Goal: Task Accomplishment & Management: Manage account settings

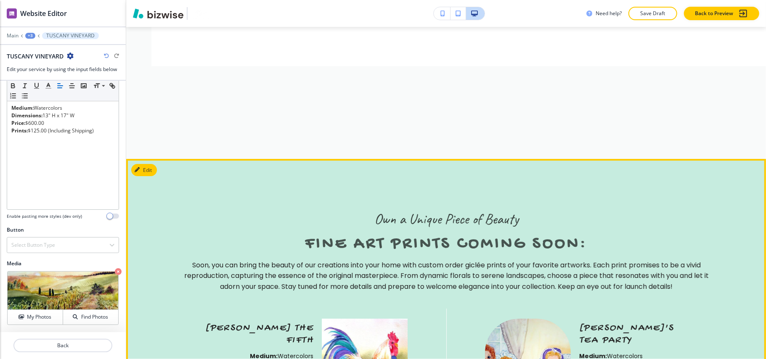
scroll to position [1858, 0]
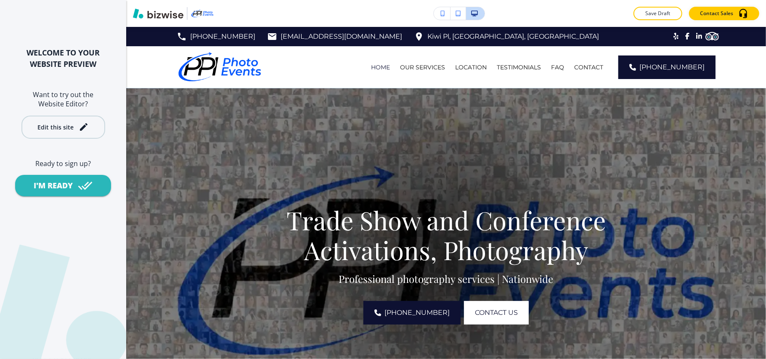
click at [62, 130] on div "Edit this site" at bounding box center [55, 127] width 36 height 6
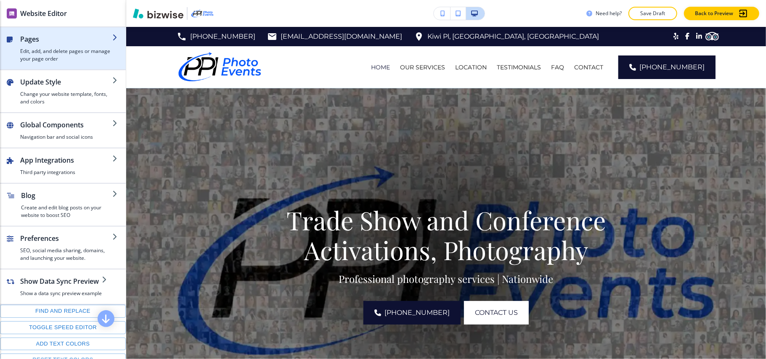
click at [61, 53] on h4 "Edit, add, and delete pages or manage your page order" at bounding box center [66, 55] width 92 height 15
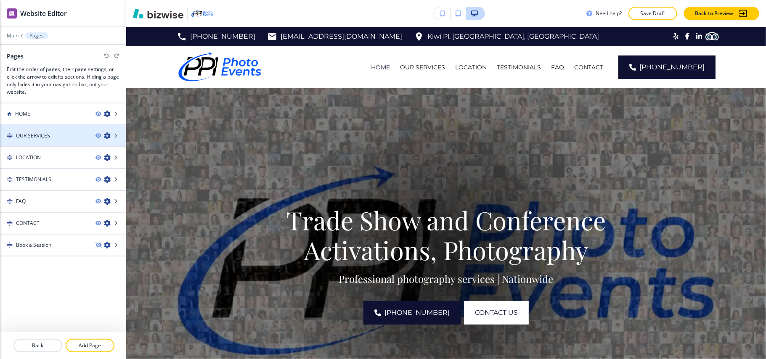
click at [61, 136] on div "OUR SERVICES" at bounding box center [44, 136] width 89 height 8
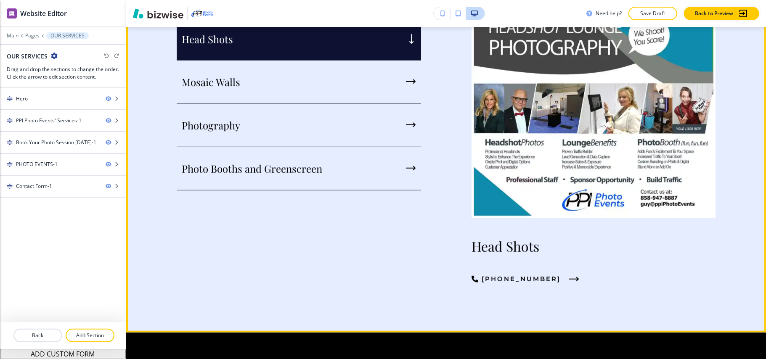
scroll to position [561, 0]
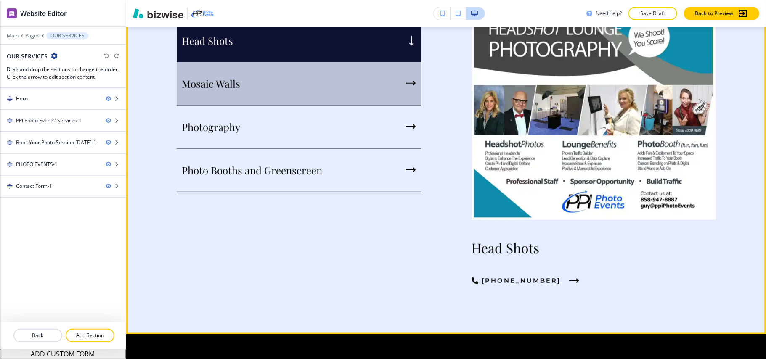
click at [229, 82] on p "Mosaic Walls" at bounding box center [211, 83] width 58 height 13
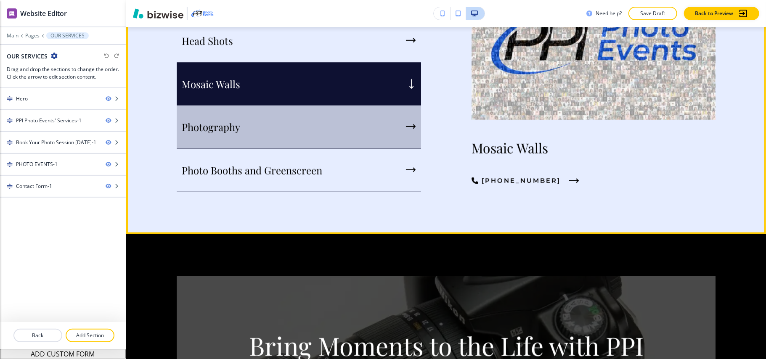
click at [271, 124] on div "Photography" at bounding box center [299, 127] width 244 height 43
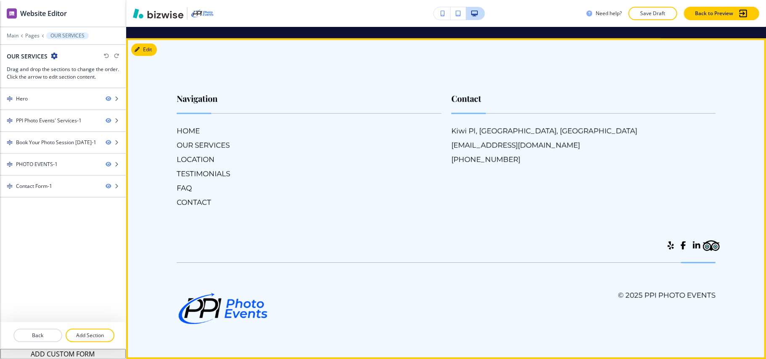
scroll to position [1746, 0]
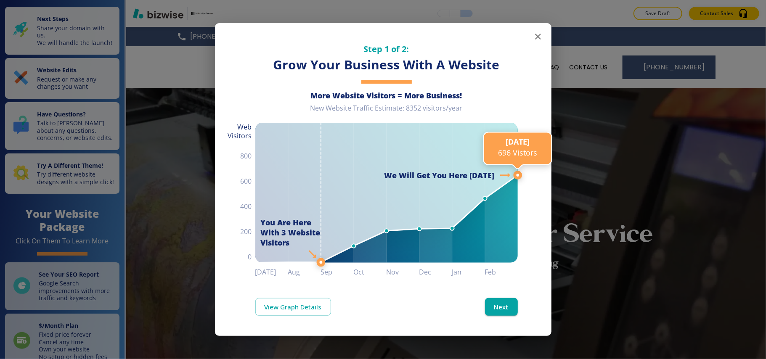
click at [537, 34] on icon "button" at bounding box center [538, 37] width 10 height 10
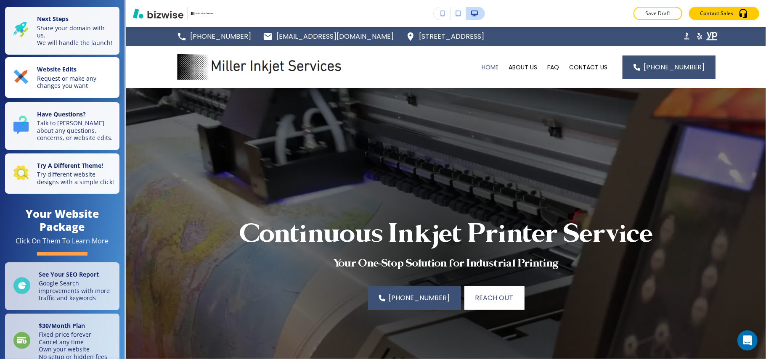
click at [71, 84] on p "Request or make any changes you want" at bounding box center [75, 82] width 77 height 15
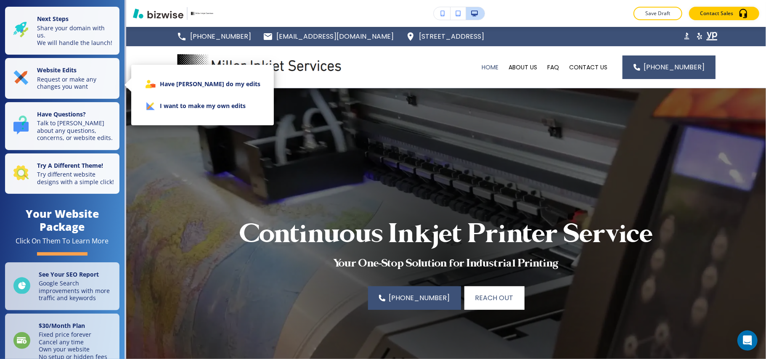
click at [178, 103] on li "I want to make my own edits" at bounding box center [202, 106] width 129 height 22
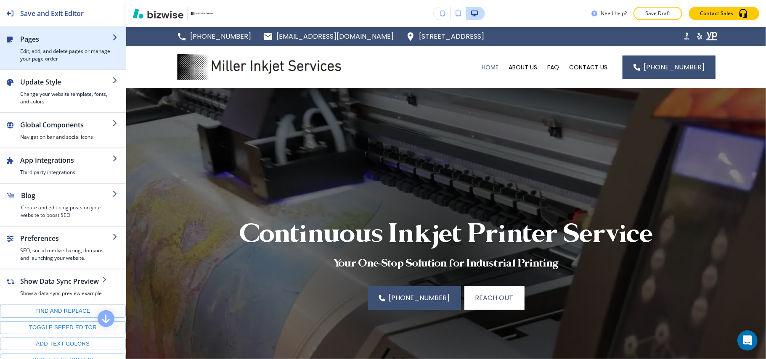
click at [51, 45] on div "button" at bounding box center [66, 45] width 92 height 3
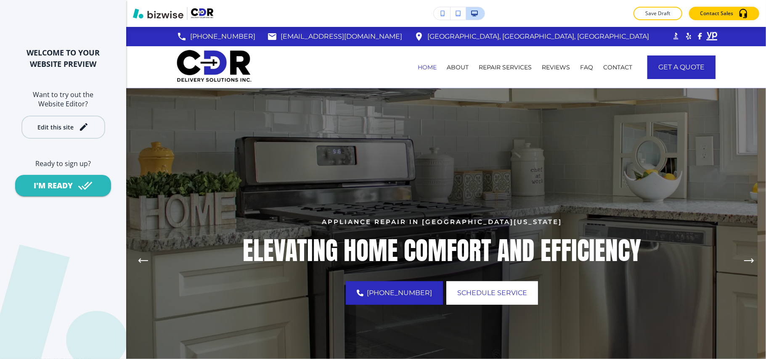
click at [59, 127] on div "Edit this site" at bounding box center [55, 127] width 36 height 6
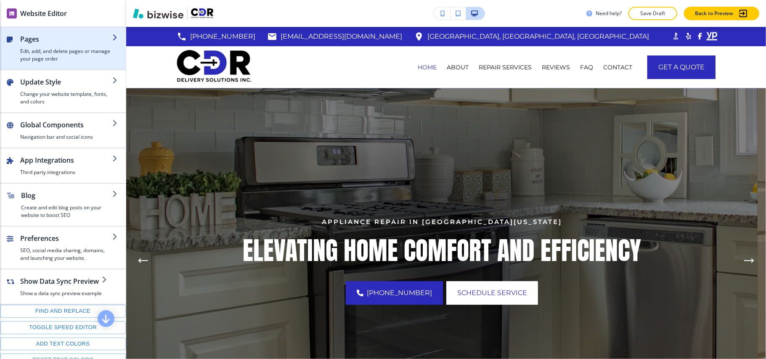
click at [56, 48] on h4 "Edit, add, and delete pages or manage your page order" at bounding box center [66, 55] width 92 height 15
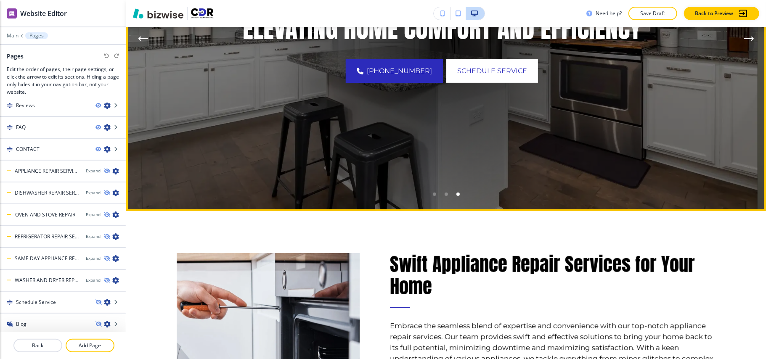
scroll to position [280, 0]
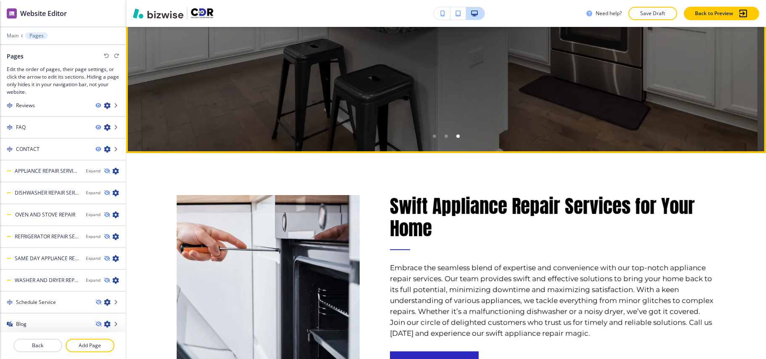
click at [445, 135] on div "Go to slide 2" at bounding box center [446, 136] width 3 height 3
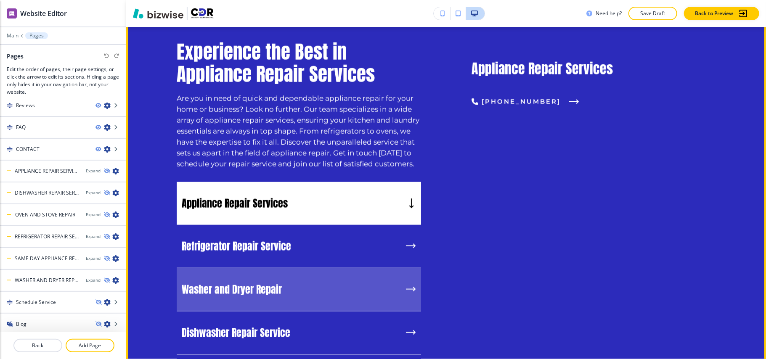
scroll to position [897, 0]
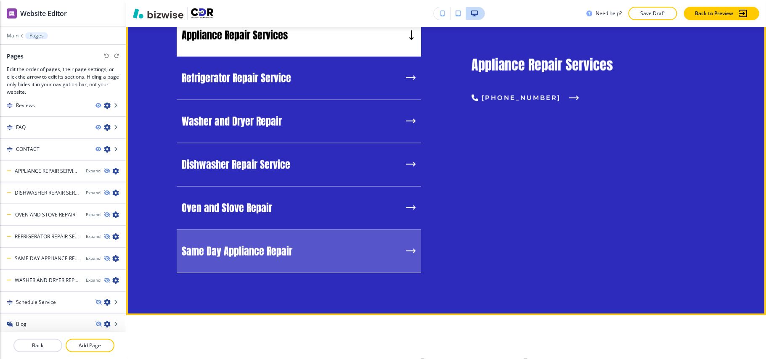
click at [321, 240] on div "Same Day Appliance Repair" at bounding box center [299, 251] width 244 height 43
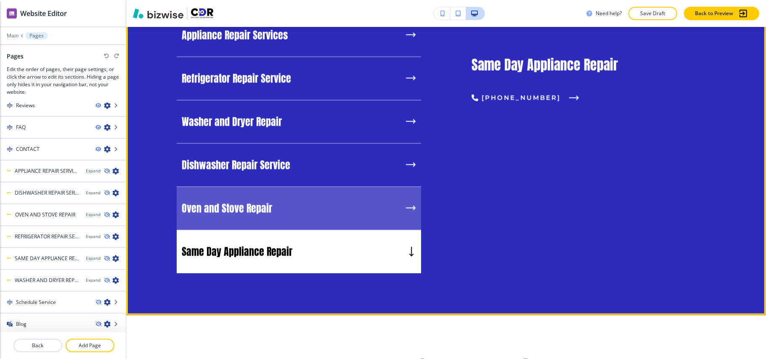
click at [310, 212] on div "Oven and Stove Repair" at bounding box center [299, 208] width 244 height 43
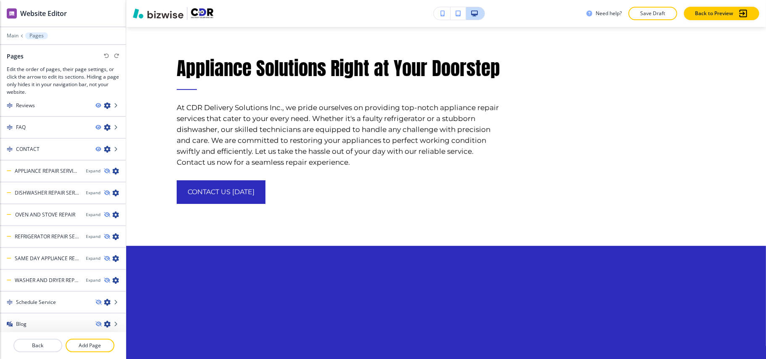
scroll to position [2284, 0]
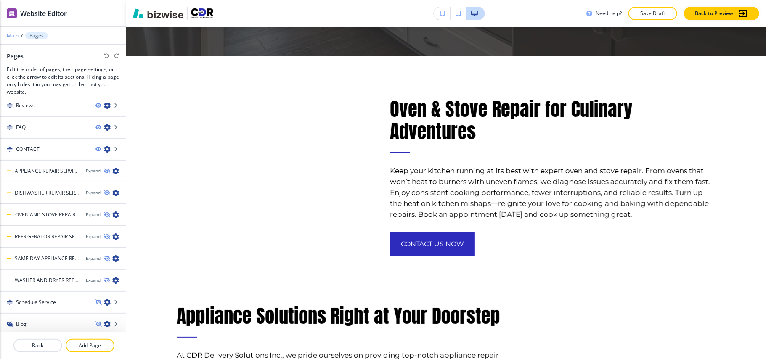
click at [12, 34] on p "Main" at bounding box center [13, 36] width 12 height 6
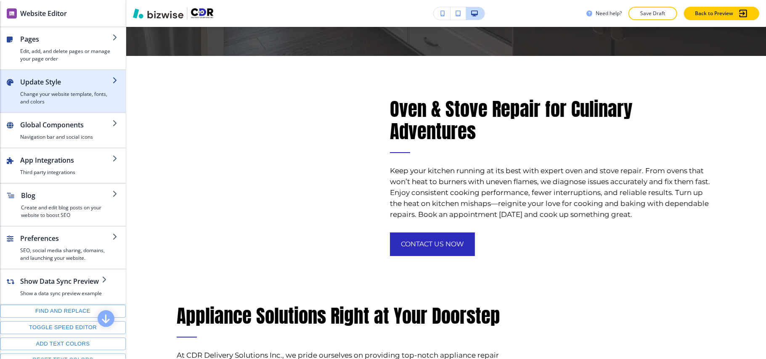
click at [51, 105] on h4 "Change your website template, fonts, and colors" at bounding box center [66, 97] width 92 height 15
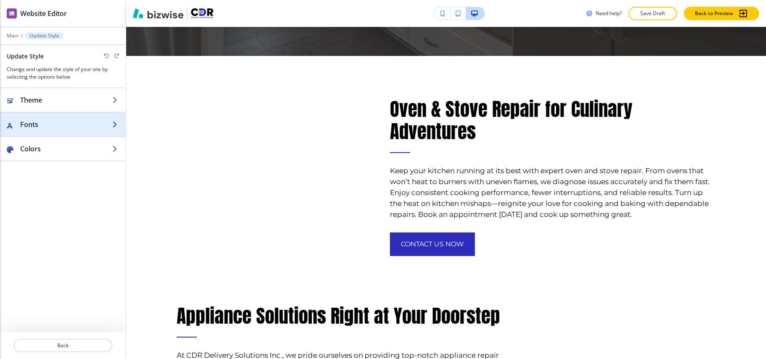
click at [48, 127] on h2 "Fonts" at bounding box center [66, 124] width 92 height 10
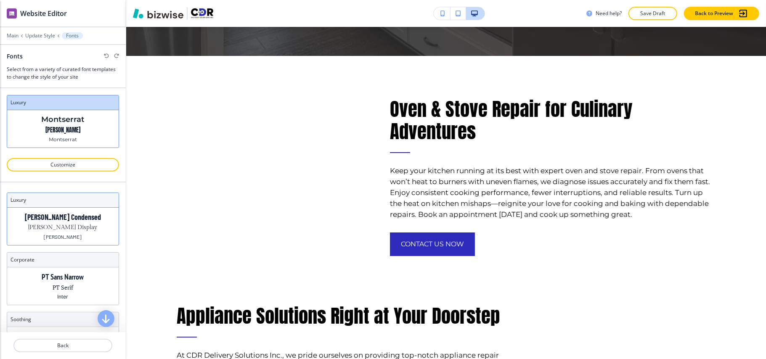
click at [71, 228] on p "[PERSON_NAME] Display" at bounding box center [63, 227] width 69 height 9
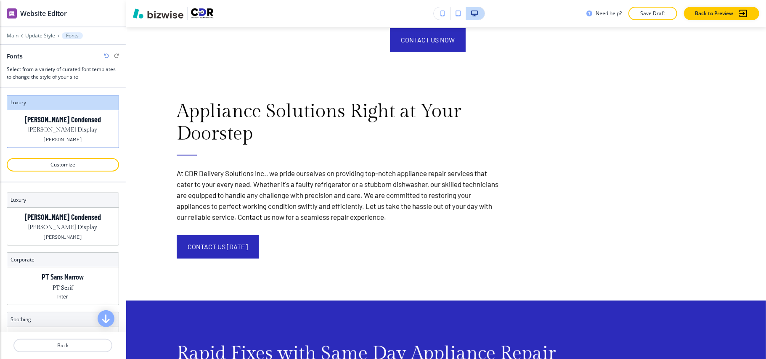
scroll to position [1103, 0]
